Goal: Task Accomplishment & Management: Manage account settings

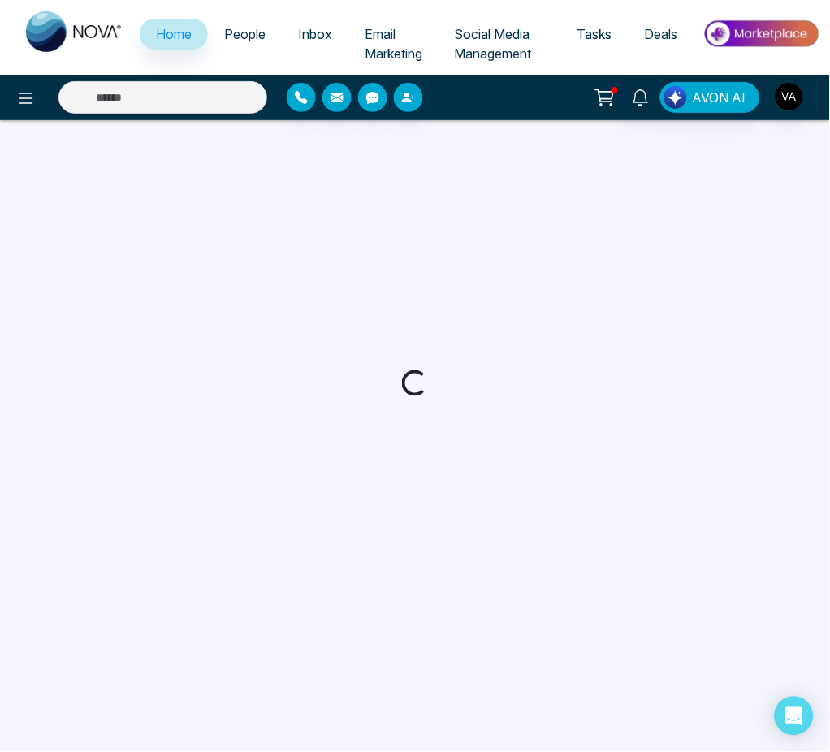
select select "*"
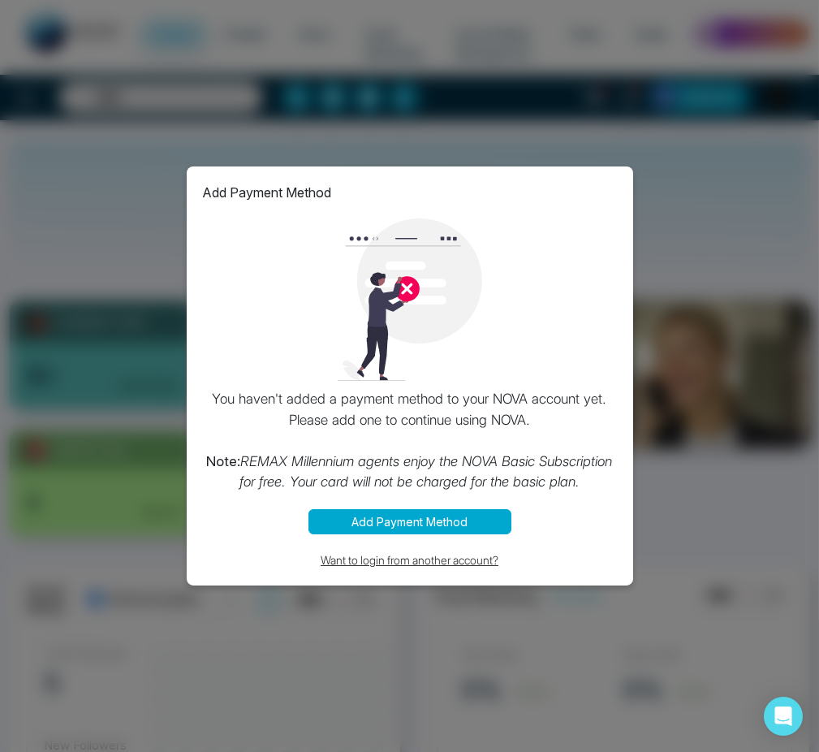
click at [364, 560] on button "Want to login from another account?" at bounding box center [410, 559] width 414 height 19
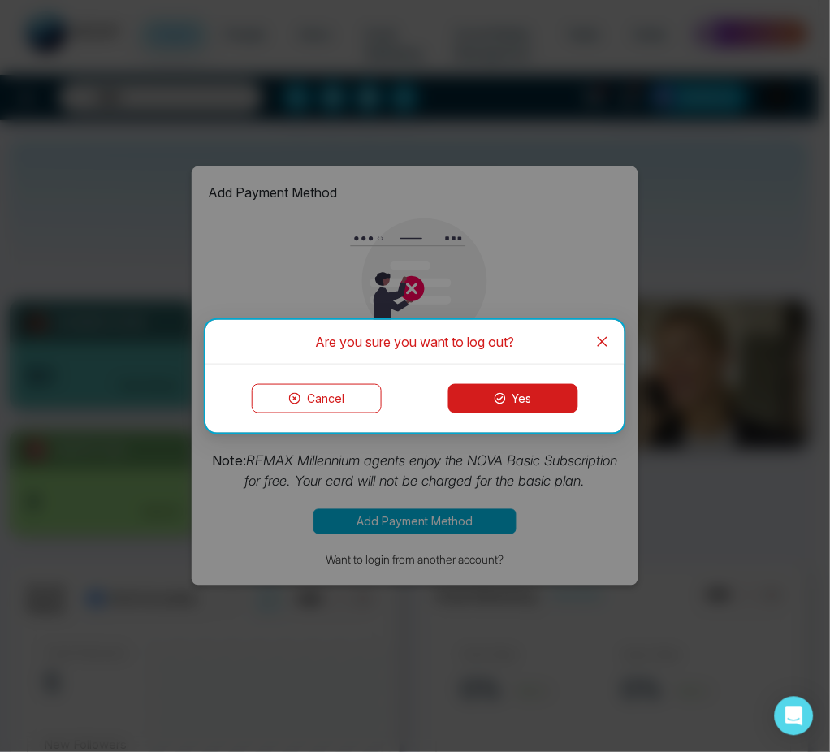
click at [490, 401] on button "Yes" at bounding box center [513, 398] width 130 height 29
